Goal: Check status: Check status

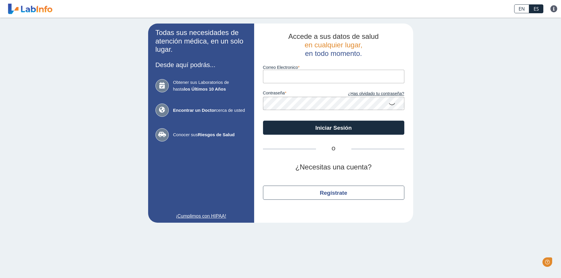
drag, startPoint x: 0, startPoint y: 0, endPoint x: 289, endPoint y: 74, distance: 298.0
click at [289, 74] on input "Correo Electronico" at bounding box center [333, 76] width 141 height 13
type input "[EMAIL_ADDRESS][DOMAIN_NAME]"
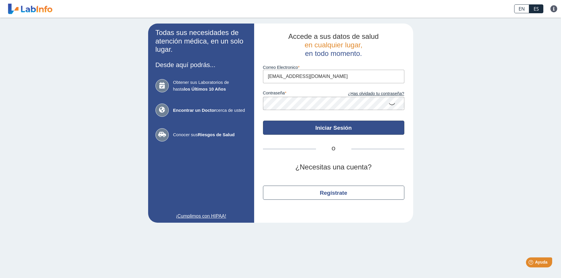
click at [349, 130] on button "Iniciar Sesión" at bounding box center [333, 128] width 141 height 14
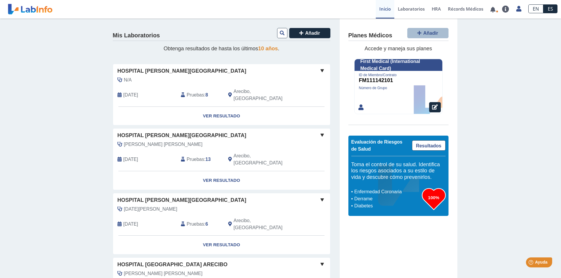
click at [143, 132] on span "Hospital [PERSON_NAME][GEOGRAPHIC_DATA]" at bounding box center [181, 136] width 129 height 8
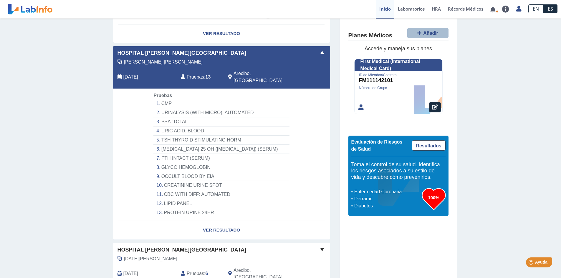
scroll to position [88, 0]
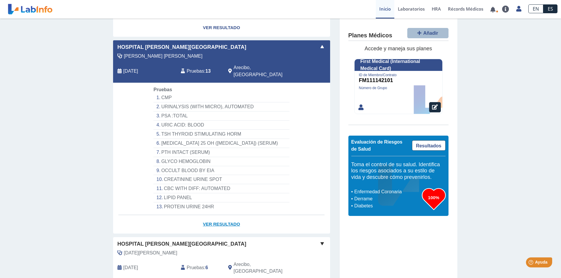
click at [216, 215] on link "Ver Resultado" at bounding box center [221, 224] width 217 height 19
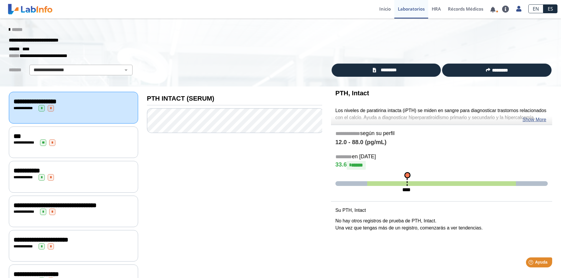
click at [9, 30] on icon at bounding box center [9, 29] width 1 height 5
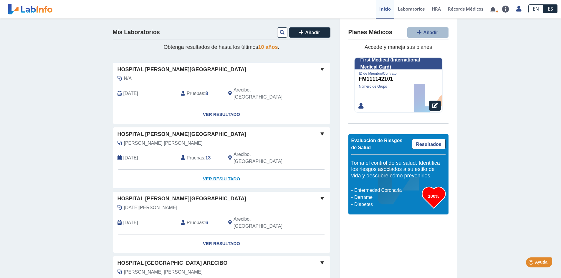
click at [217, 170] on link "Ver Resultado" at bounding box center [221, 179] width 217 height 19
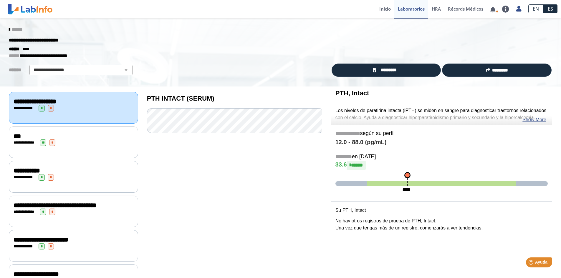
click at [4, 28] on div "******" at bounding box center [280, 29] width 552 height 11
click at [9, 28] on icon at bounding box center [9, 29] width 1 height 5
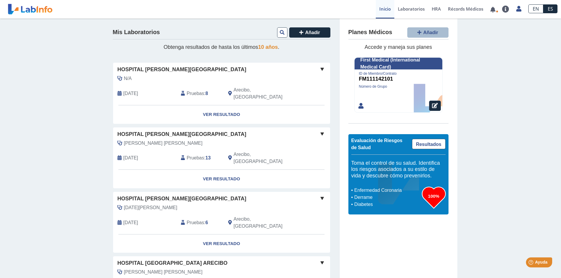
click at [319, 130] on span at bounding box center [322, 133] width 7 height 7
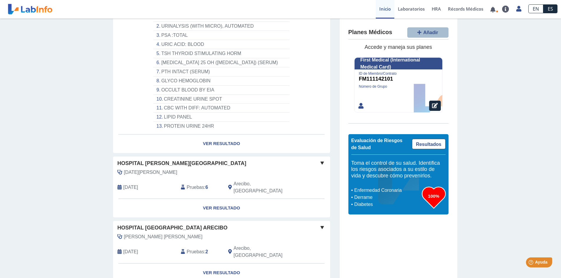
scroll to position [177, 0]
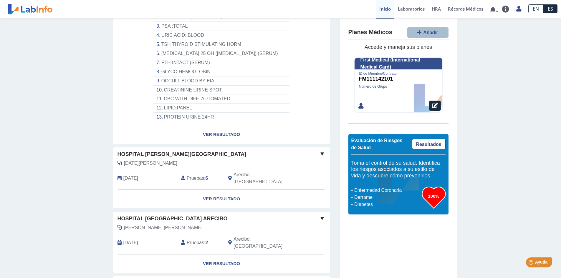
click at [319, 150] on span at bounding box center [322, 153] width 7 height 7
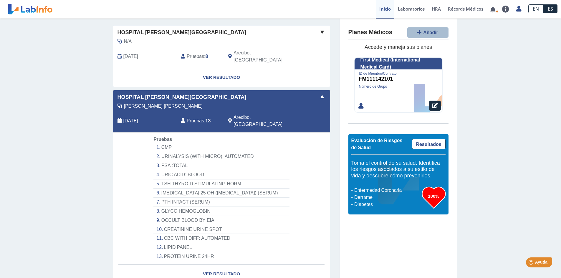
scroll to position [0, 0]
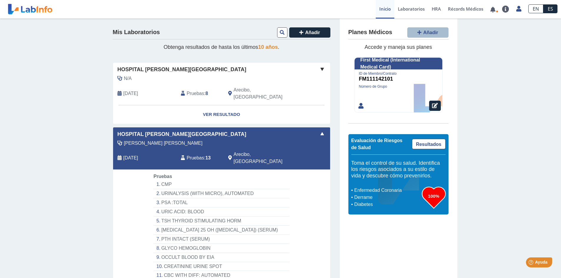
click at [319, 67] on span at bounding box center [322, 69] width 7 height 7
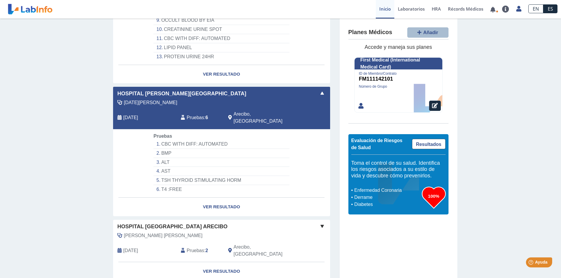
scroll to position [353, 0]
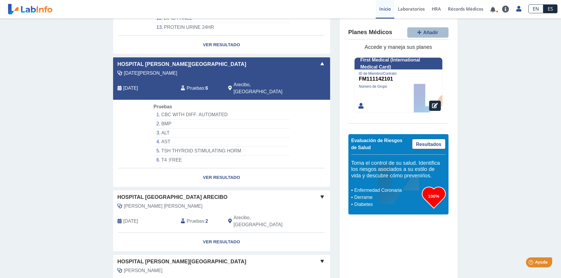
click at [319, 193] on span at bounding box center [322, 196] width 7 height 7
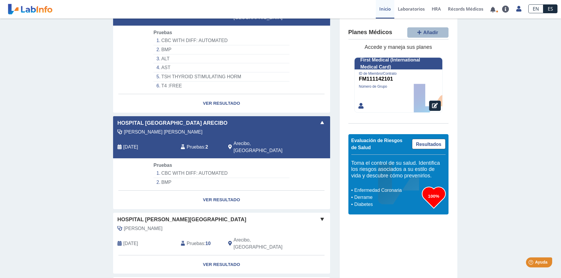
scroll to position [442, 0]
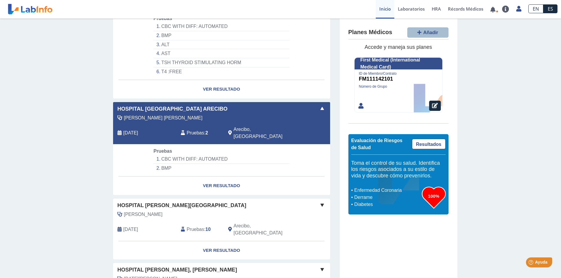
click at [319, 202] on span at bounding box center [322, 205] width 7 height 7
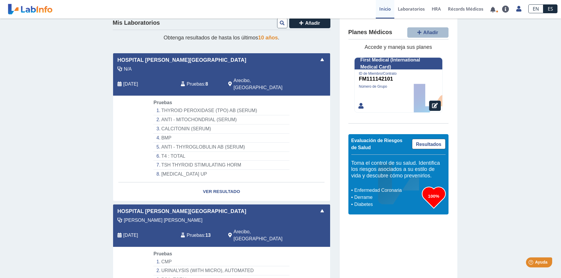
scroll to position [0, 0]
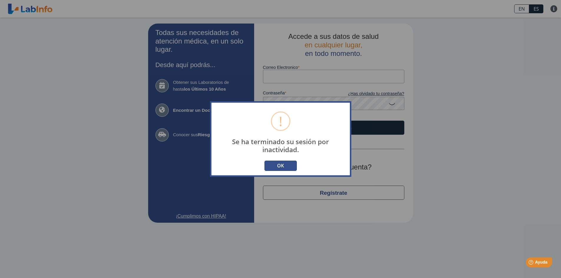
click at [280, 165] on button "OK" at bounding box center [280, 166] width 32 height 10
